Goal: Find specific page/section: Find specific page/section

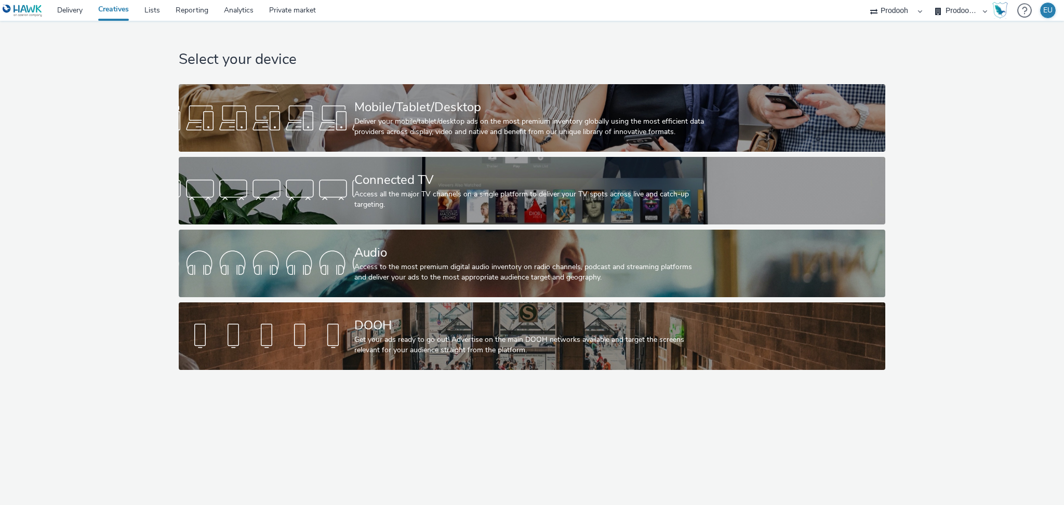
select select "13a2fbe5-957a-421a-afc7-ce9fd0a90192"
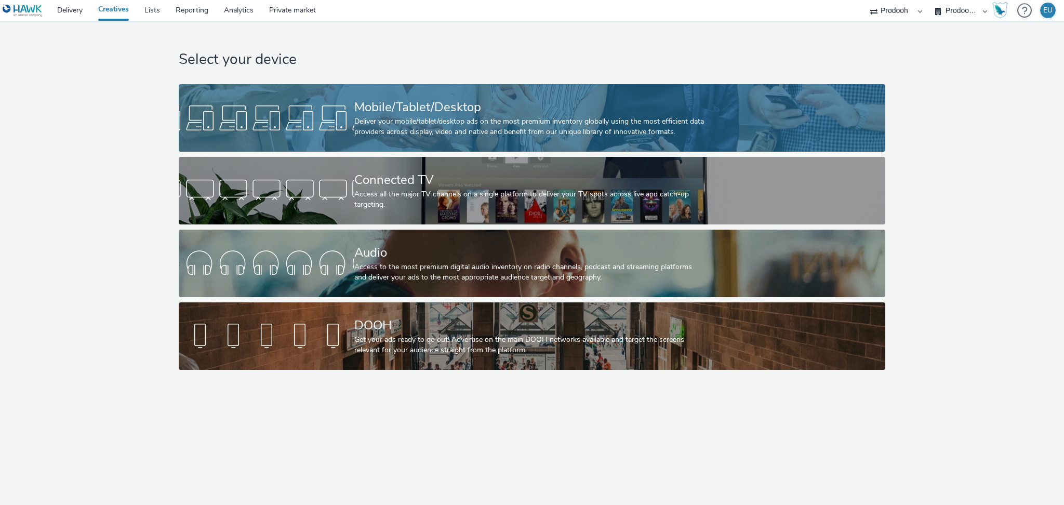
click at [424, 115] on div "Mobile/Tablet/Desktop Deliver your mobile/tablet/desktop ads on the most premiu…" at bounding box center [529, 118] width 351 height 68
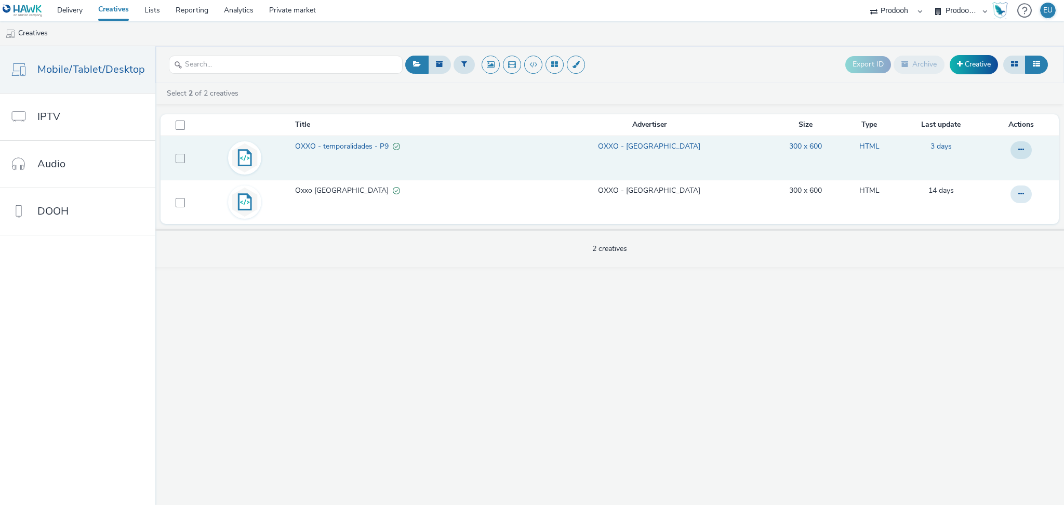
click at [346, 145] on span "OXXO - temporalidades - P9" at bounding box center [344, 146] width 98 height 10
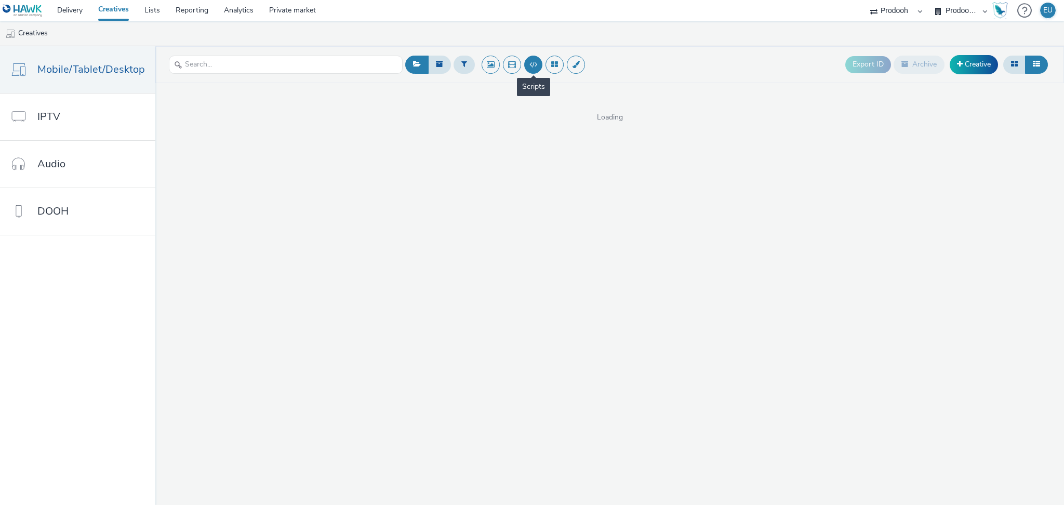
click at [531, 59] on button at bounding box center [533, 65] width 18 height 18
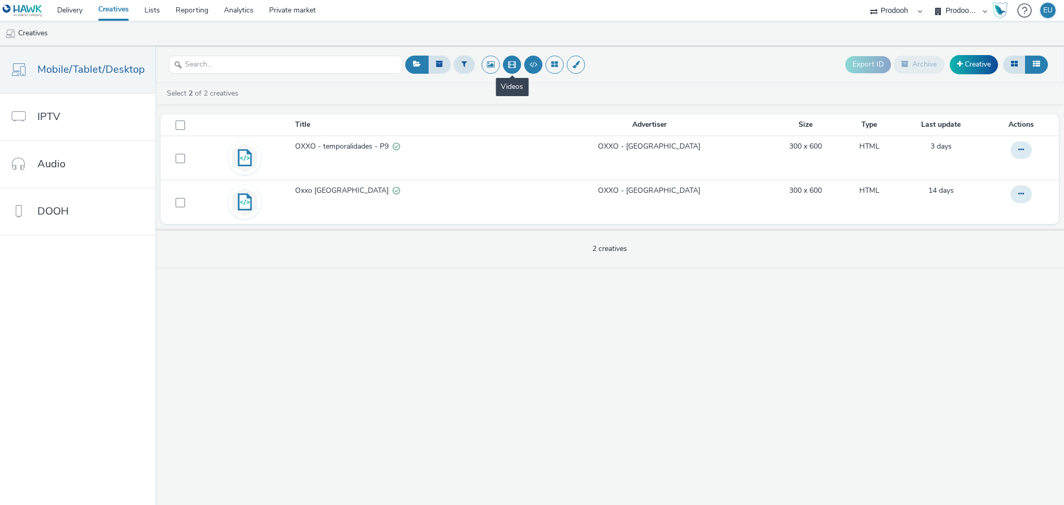
click at [506, 66] on button at bounding box center [512, 65] width 18 height 18
click at [965, 10] on select "Prodooh Argentina Prodooh Brasil Prodooh Colombia Prodooh España Prodooh México" at bounding box center [961, 10] width 62 height 21
select select "48434a35-c242-4d06-b0ef-77fac97dd56b"
click at [930, 0] on select "Prodooh Argentina Prodooh Brasil Prodooh Colombia Prodooh España Prodooh México" at bounding box center [961, 10] width 62 height 21
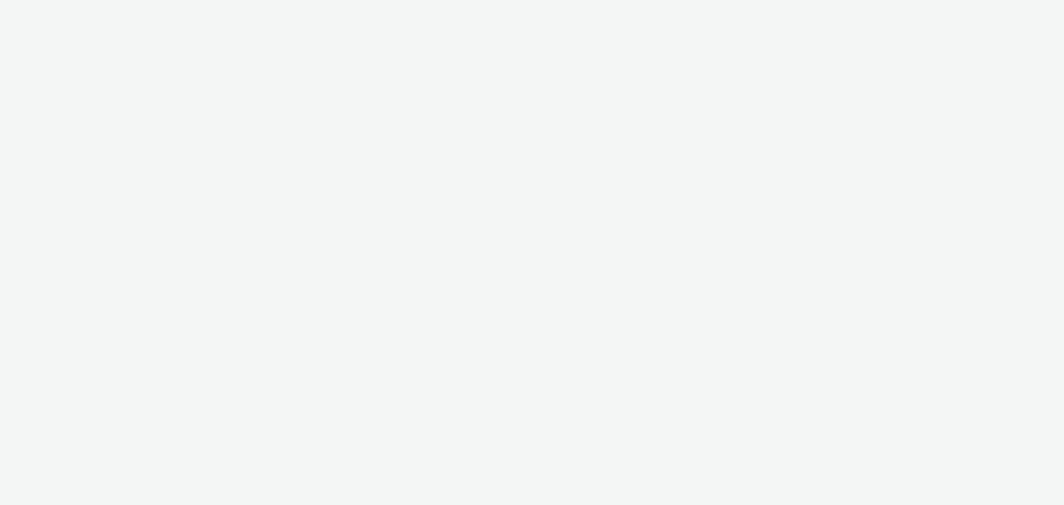
select select "13a2fbe5-957a-421a-afc7-ce9fd0a90192"
select select "48434a35-c242-4d06-b0ef-77fac97dd56b"
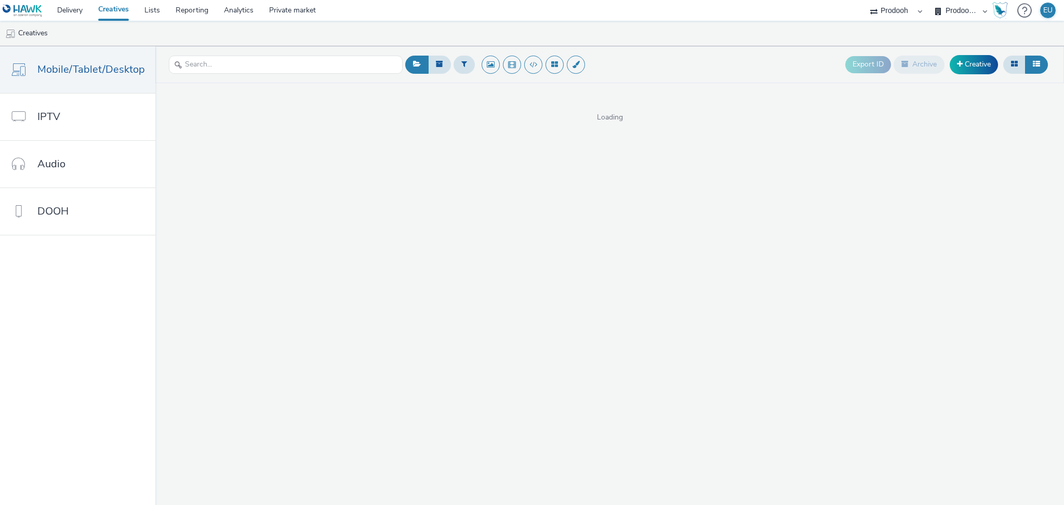
click at [912, 8] on select "AZERION Bodeboca Havas [GEOGRAPHIC_DATA] Hawk (Tests 2021) INTERNAL - Sales Pla…" at bounding box center [896, 10] width 62 height 21
select select "ac009755-aa48-4799-8050-7a339a378eb8"
click at [865, 0] on select "AZERION Bodeboca Havas Mexico Hawk (Tests 2021) INTERNAL - Sales Planner Prodoo…" at bounding box center [896, 10] width 62 height 21
drag, startPoint x: 0, startPoint y: 0, endPoint x: 965, endPoint y: 8, distance: 964.6
click at [965, 8] on select "AZERION [GEOGRAPHIC_DATA] AZERION [GEOGRAPHIC_DATA] AZERION [GEOGRAPHIC_DATA] A…" at bounding box center [961, 10] width 62 height 21
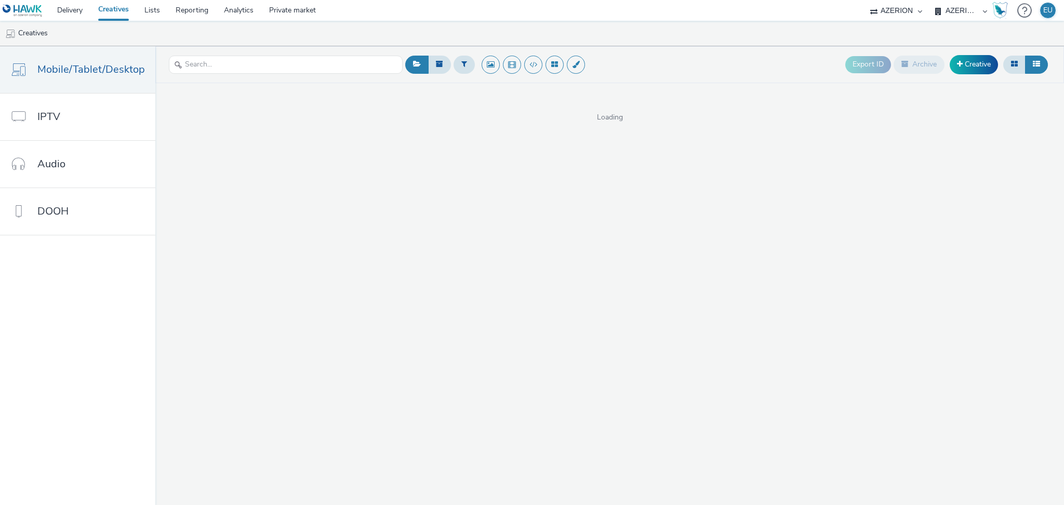
select select "c87e815b-22a1-47c7-876e-bd3135ce1a1d"
click at [930, 0] on select "AZERION [GEOGRAPHIC_DATA] AZERION [GEOGRAPHIC_DATA] AZERION [GEOGRAPHIC_DATA] A…" at bounding box center [961, 10] width 62 height 21
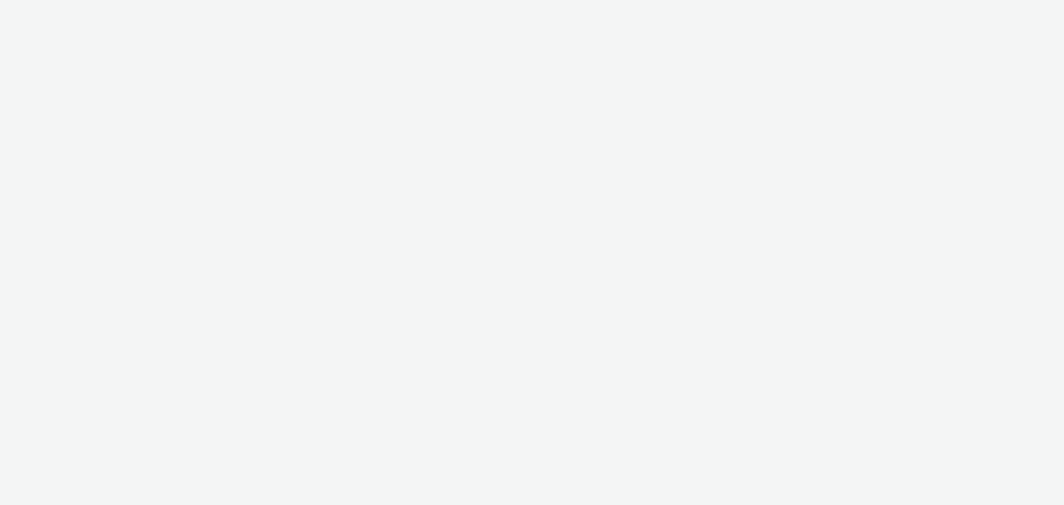
select select "c87e815b-22a1-47c7-876e-bd3135ce1a1d"
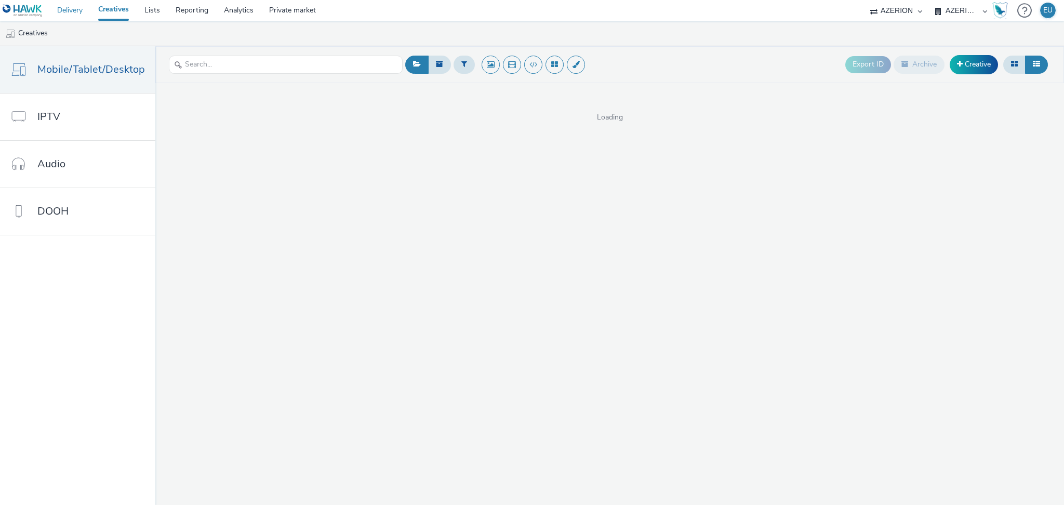
click at [76, 12] on link "Delivery" at bounding box center [69, 10] width 41 height 21
